Goal: Information Seeking & Learning: Learn about a topic

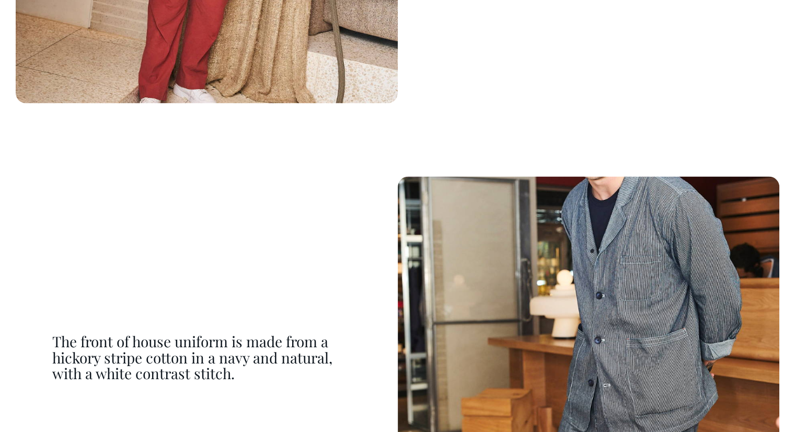
scroll to position [5960, 0]
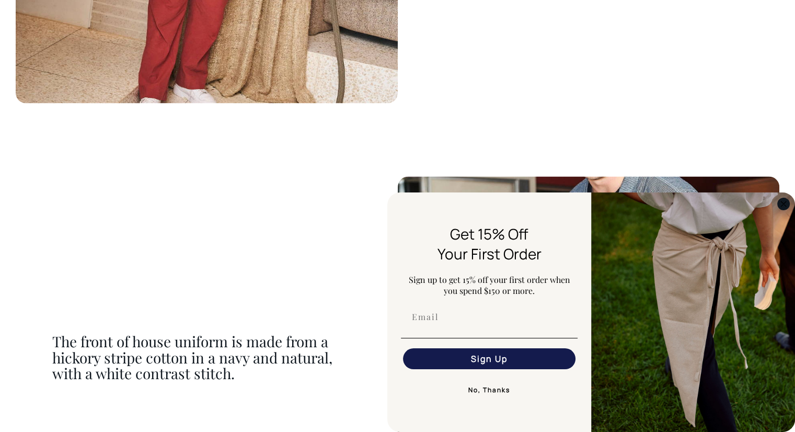
click at [781, 205] on icon "Close dialog" at bounding box center [783, 203] width 5 height 5
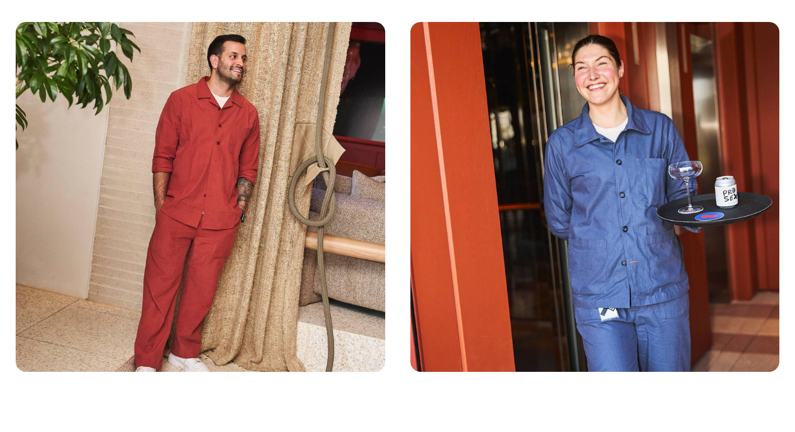
scroll to position [0, 0]
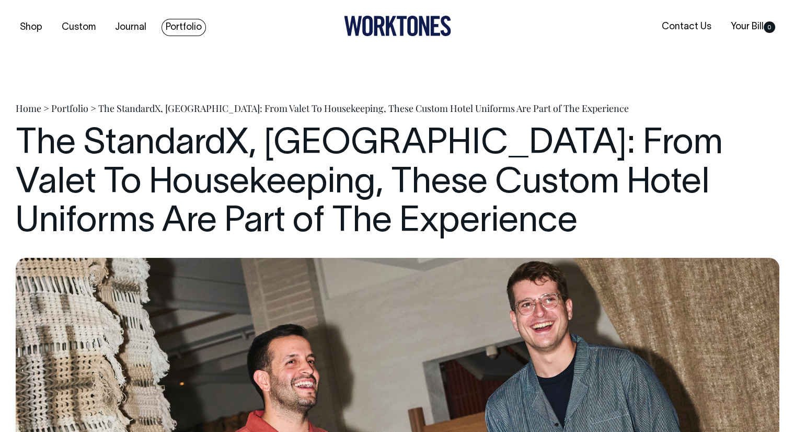
click at [194, 24] on link "Portfolio" at bounding box center [184, 27] width 44 height 17
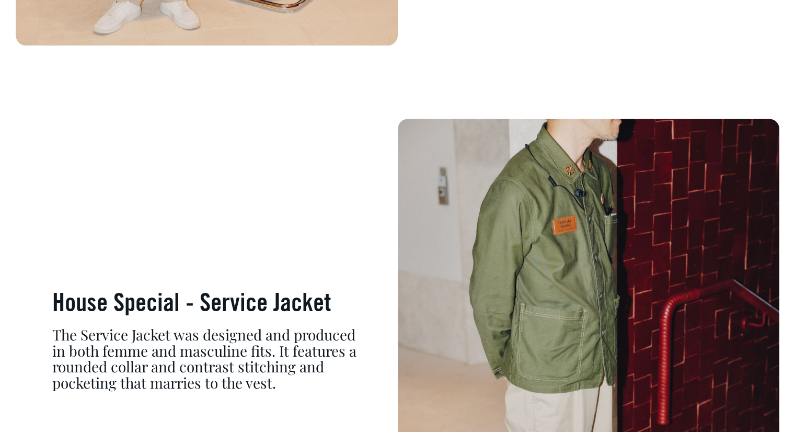
scroll to position [4600, 0]
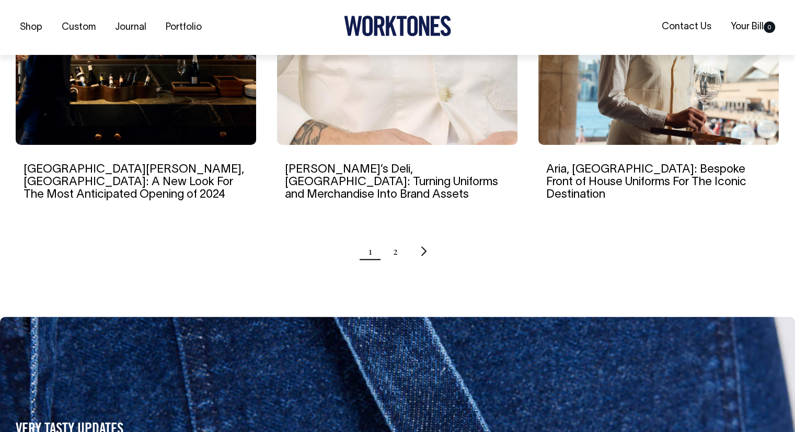
scroll to position [1098, 0]
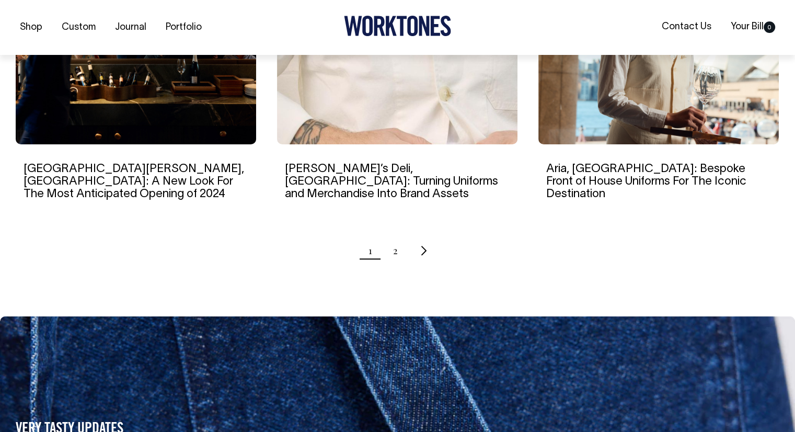
click at [392, 237] on ul "1 2" at bounding box center [398, 250] width 764 height 26
click at [397, 237] on ul "1 2" at bounding box center [398, 250] width 764 height 26
click at [397, 237] on link "2" at bounding box center [395, 250] width 5 height 26
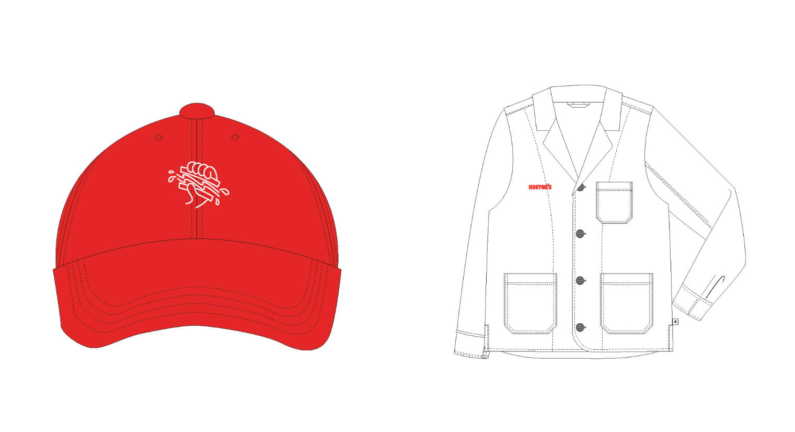
scroll to position [2771, 0]
drag, startPoint x: 569, startPoint y: 169, endPoint x: 401, endPoint y: 123, distance: 174.1
click at [401, 123] on div "Nylon cap mock up Unstructured Blazer embroidery mock up" at bounding box center [398, 230] width 764 height 446
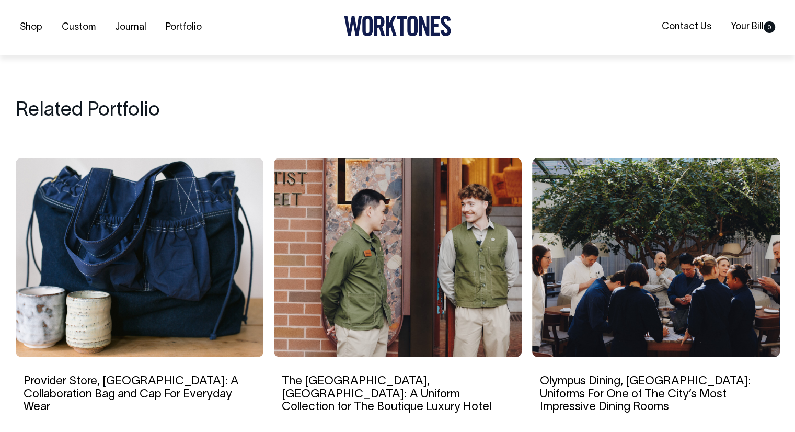
scroll to position [5175, 0]
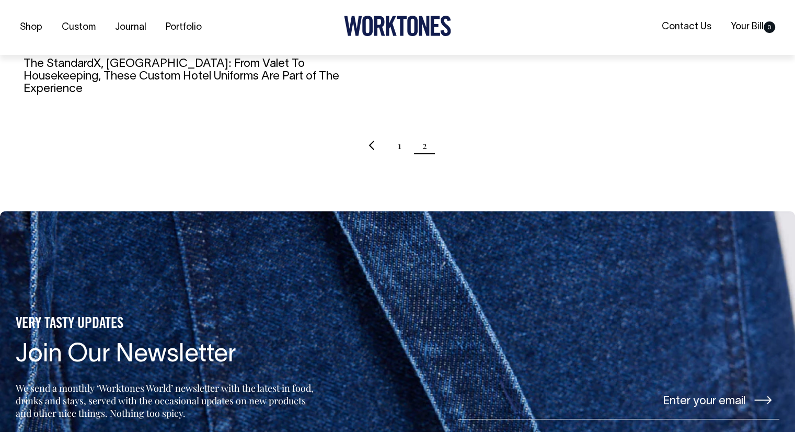
scroll to position [627, 0]
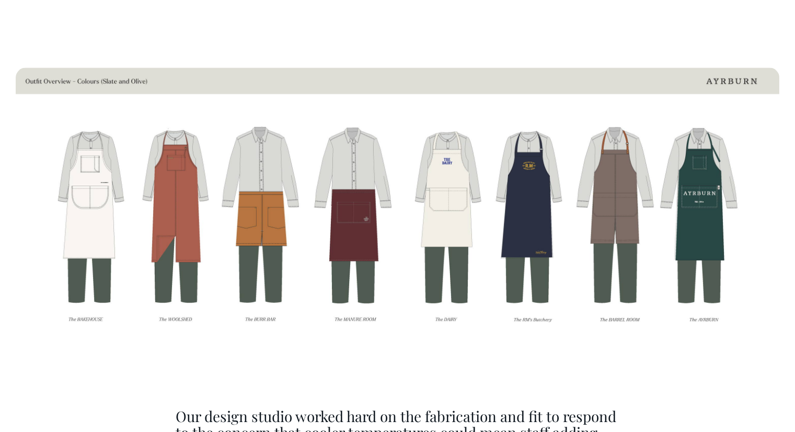
scroll to position [3293, 0]
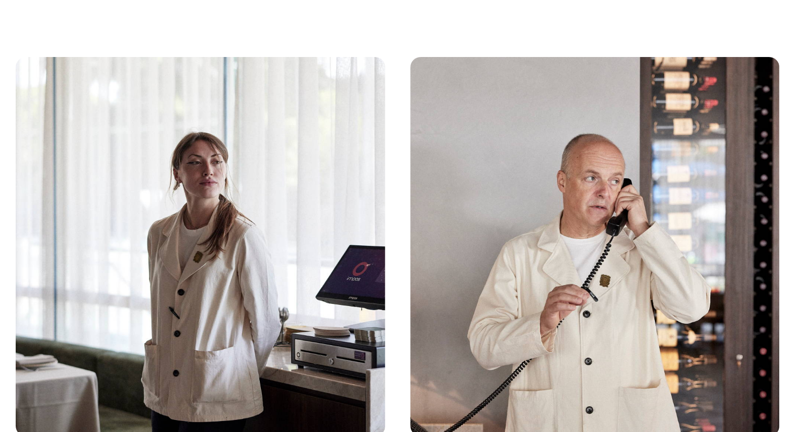
scroll to position [1882, 0]
drag, startPoint x: 148, startPoint y: 208, endPoint x: 407, endPoint y: 327, distance: 285.1
click at [407, 327] on div at bounding box center [398, 252] width 764 height 390
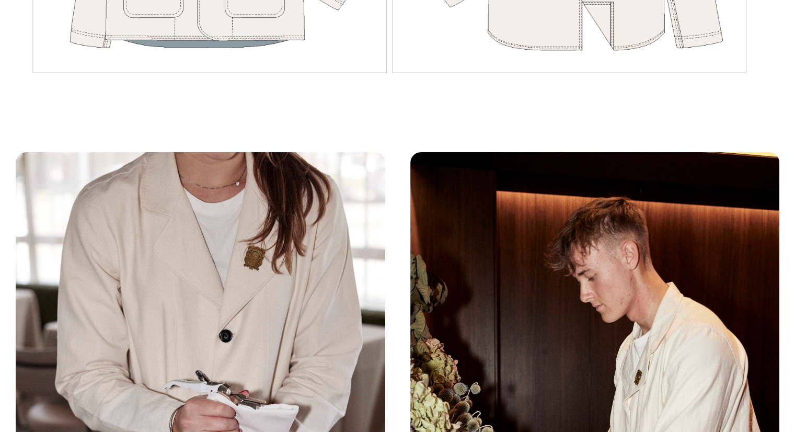
scroll to position [4078, 0]
